Goal: Obtain resource: Obtain resource

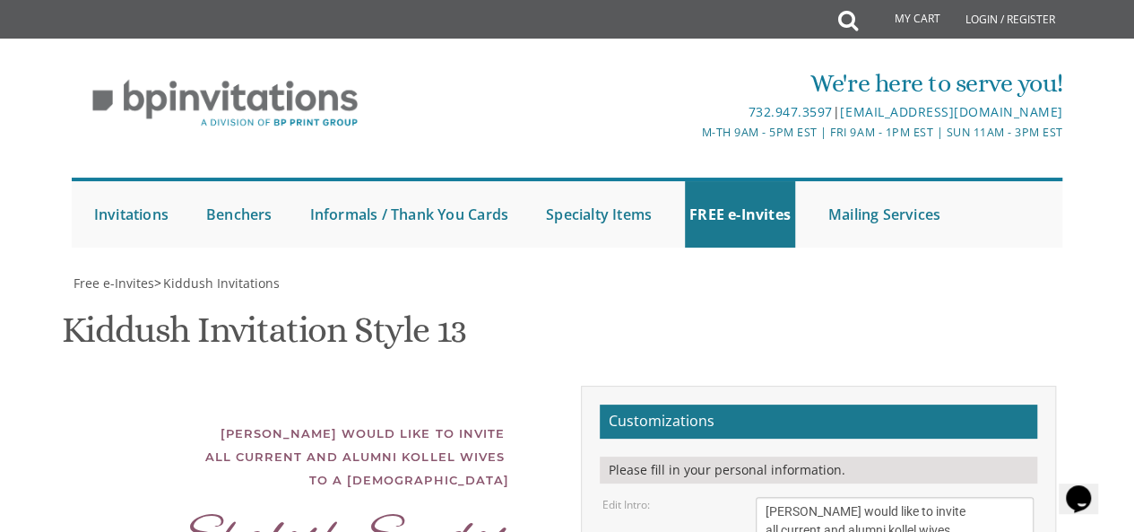
scroll to position [465, 0]
drag, startPoint x: 930, startPoint y: 270, endPoint x: 857, endPoint y: 276, distance: 72.9
type textarea "This Shabbos, [PERSON_NAME] at the [PERSON_NAME], 5 PM [STREET_ADDRESS]"
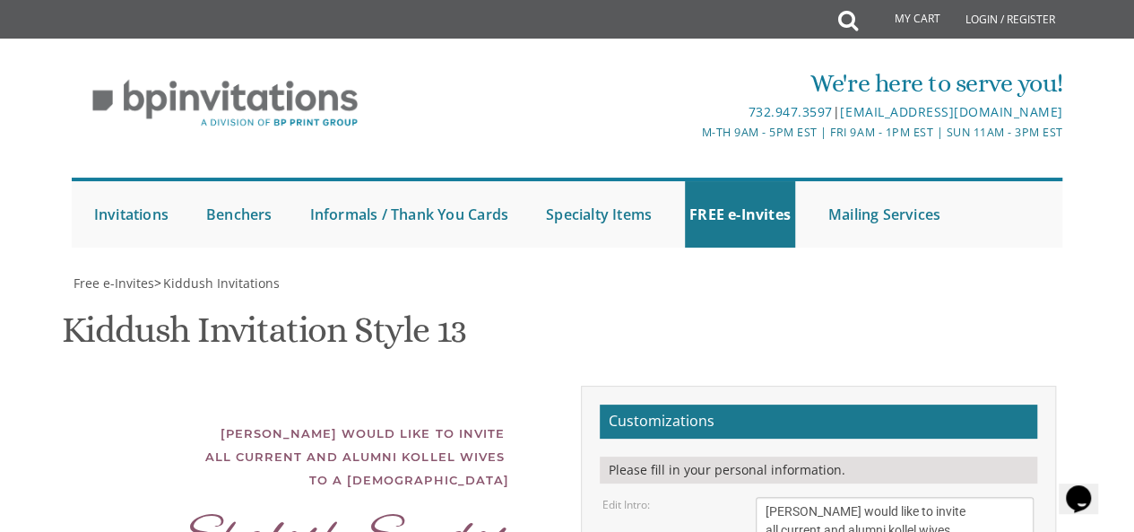
scroll to position [658, 0]
click at [813, 497] on textarea "We would like to invite you to the Kiddush of our dear daughter/granddaughter" at bounding box center [895, 530] width 279 height 67
type textarea "[PERSON_NAME] would like to invite all current and alumni kollel wives to a [DE…"
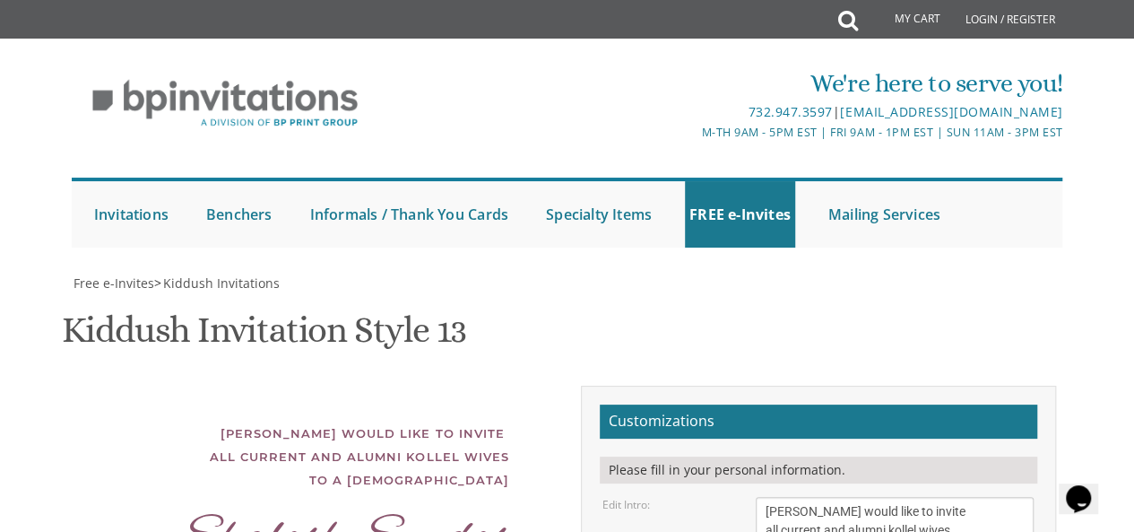
click at [764, 497] on textarea "We would like to invite you to the Kiddush of our dear daughter/granddaughter" at bounding box center [895, 530] width 279 height 67
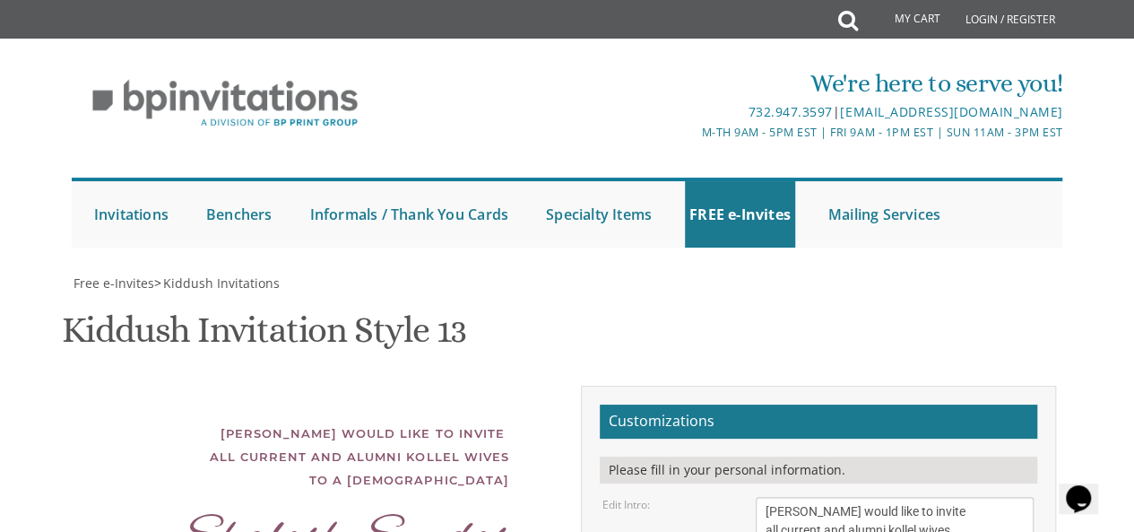
scroll to position [336, 0]
